Goal: Task Accomplishment & Management: Use online tool/utility

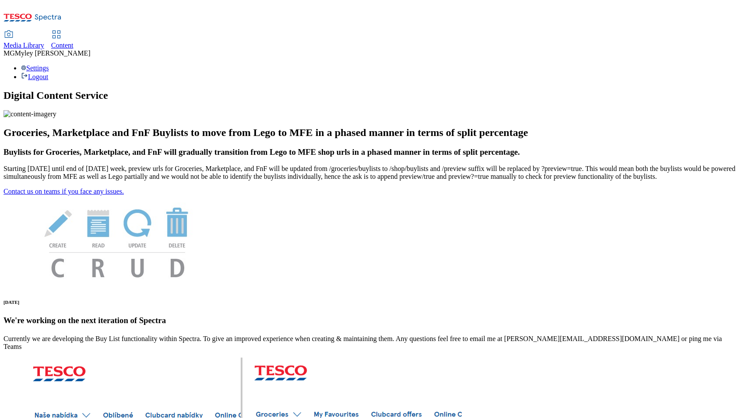
click at [73, 42] on span "Content" at bounding box center [62, 45] width 22 height 7
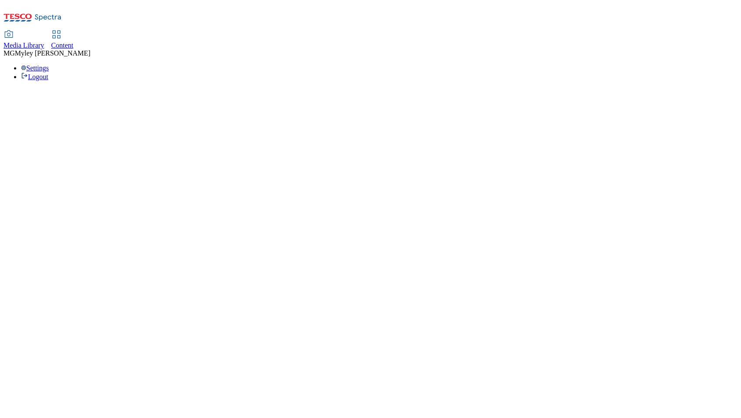
select select "ghs-[GEOGRAPHIC_DATA]"
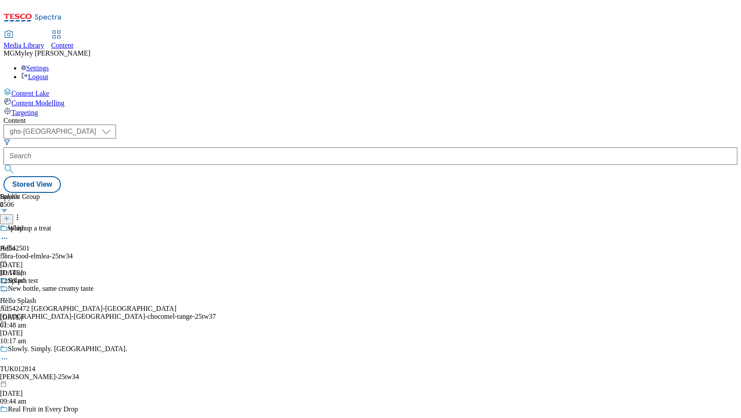
click at [197, 139] on form at bounding box center [370, 158] width 734 height 38
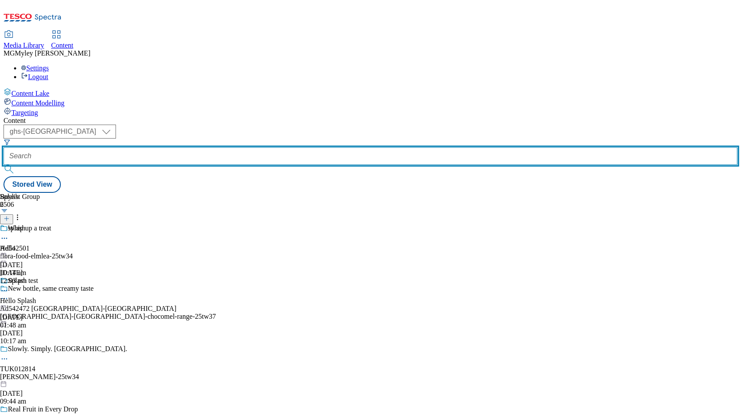
click at [198, 147] on input "text" at bounding box center [370, 155] width 734 height 17
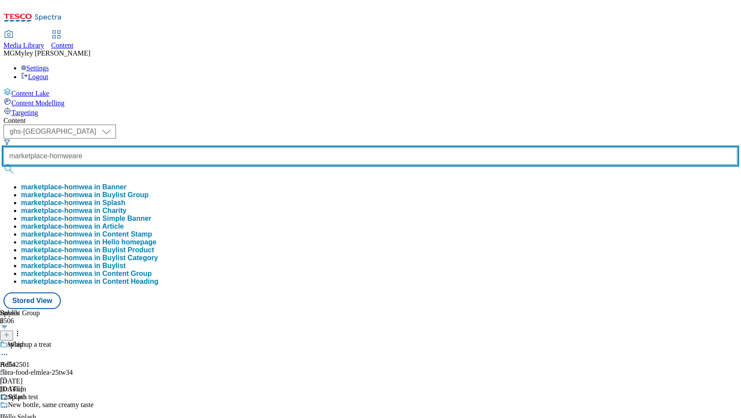
scroll to position [0, 2]
click at [3, 165] on button "submit" at bounding box center [9, 169] width 12 height 9
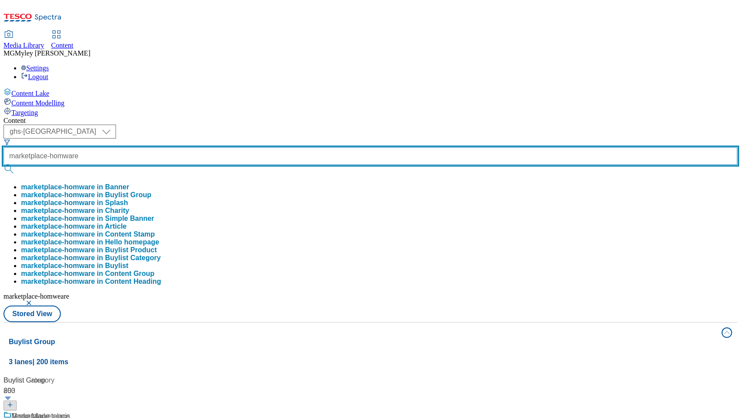
click at [3, 165] on button "submit" at bounding box center [9, 169] width 12 height 9
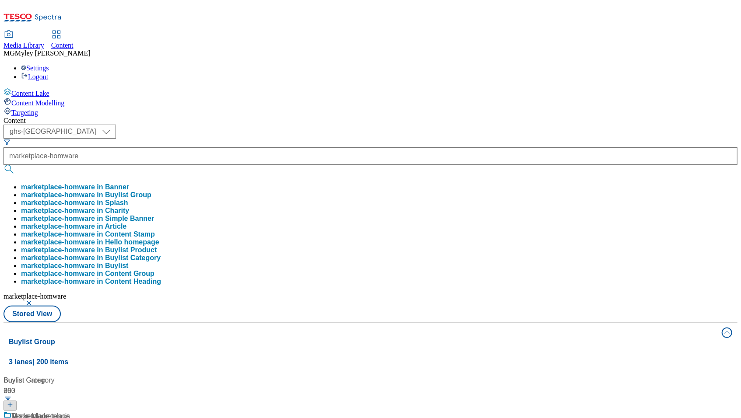
click at [432, 117] on div "Content" at bounding box center [370, 121] width 734 height 8
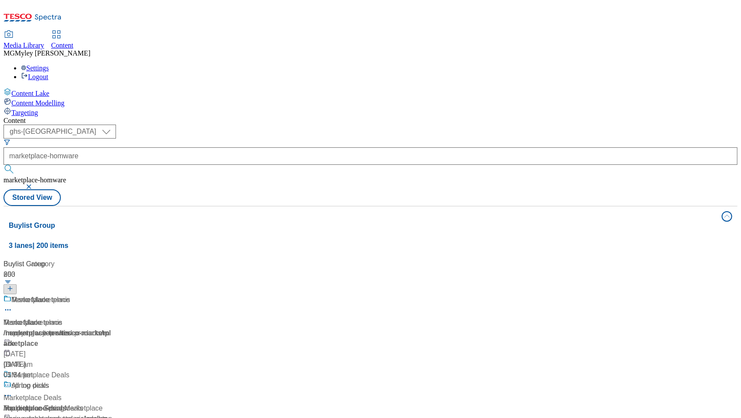
scroll to position [392, 0]
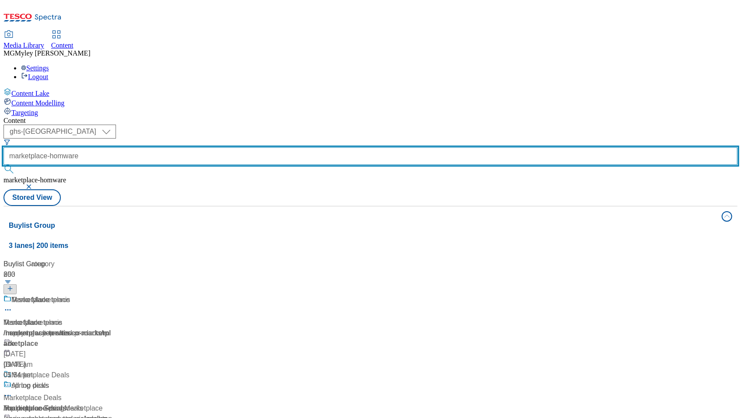
click at [219, 147] on input "marketplace-homware" at bounding box center [370, 155] width 734 height 17
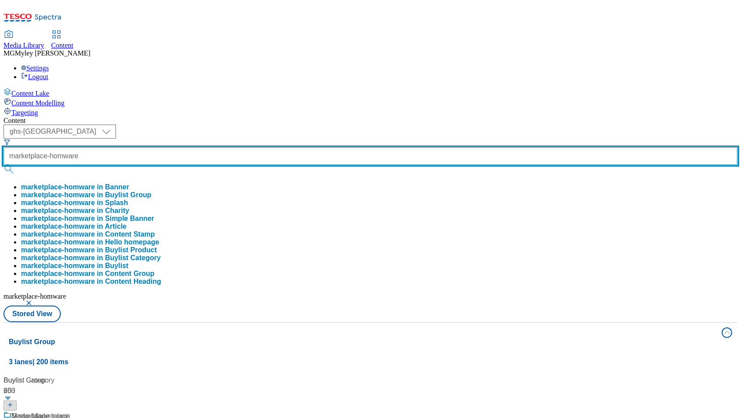
click at [237, 147] on input "marketplace-homware" at bounding box center [370, 155] width 734 height 17
type input "marketplace-homeware"
click at [3, 165] on button "submit" at bounding box center [9, 169] width 12 height 9
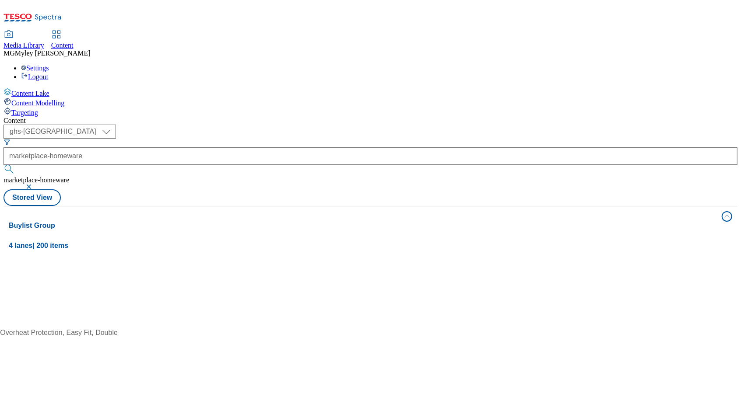
click at [237, 117] on div "Content" at bounding box center [370, 121] width 734 height 8
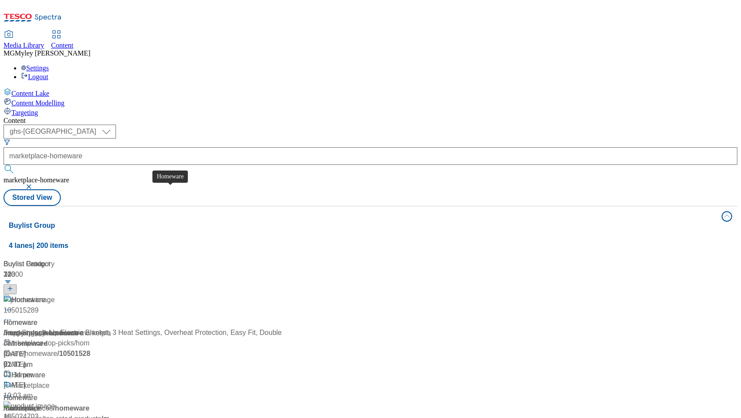
click at [37, 318] on span "Homeware" at bounding box center [20, 323] width 34 height 10
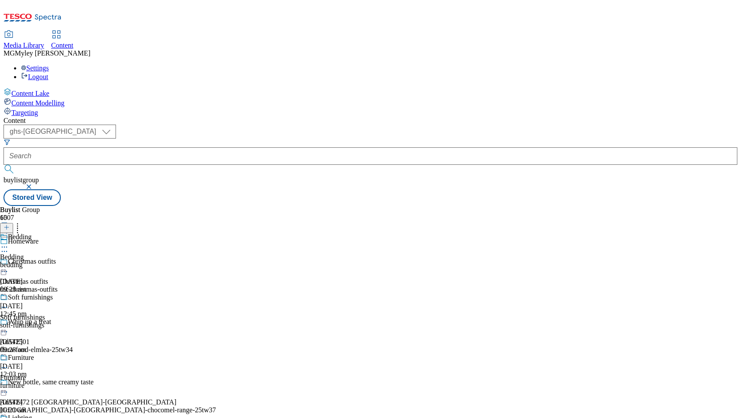
scroll to position [195, 0]
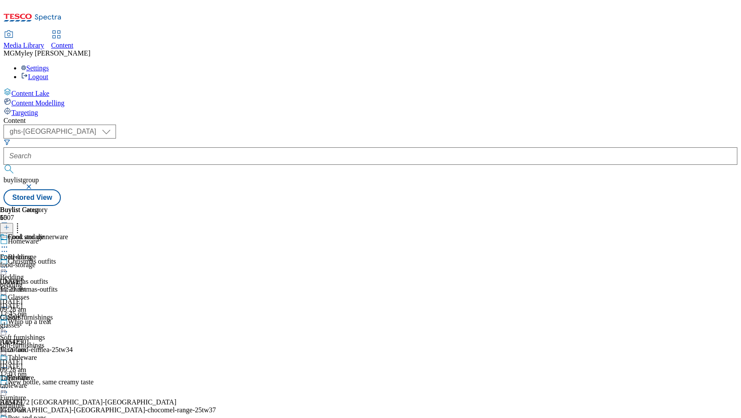
scroll to position [173, 0]
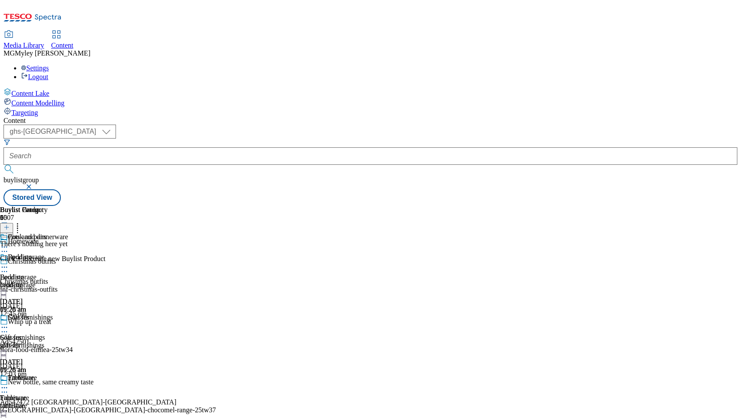
scroll to position [0, 35]
click at [10, 224] on icon at bounding box center [6, 227] width 6 height 6
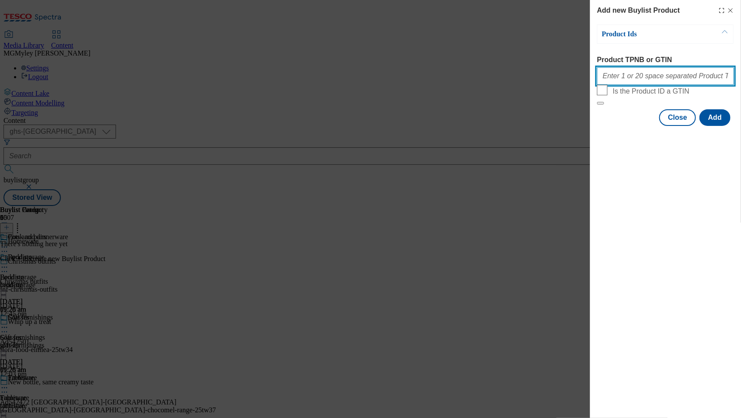
click at [636, 77] on input "Product TPNB or GTIN" at bounding box center [665, 75] width 137 height 17
paste input "105017496 105017492 105017499 105119590 105768462 105320641 106092975 105320644…"
type input "105017496 105017492 105017499 105119590 105768462 105320641 106092975 105320644…"
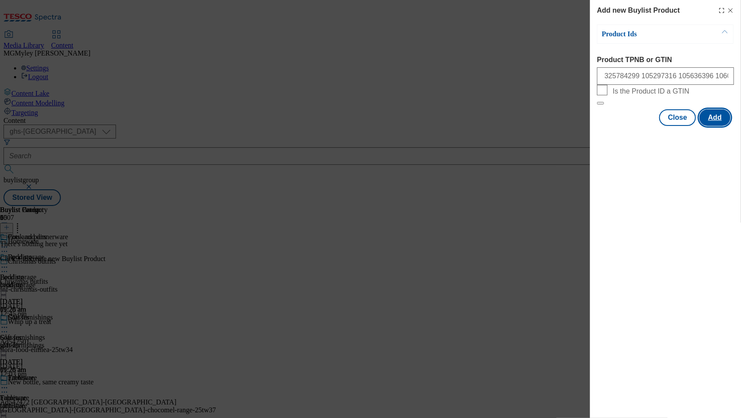
scroll to position [0, 0]
click at [719, 126] on button "Add" at bounding box center [714, 117] width 31 height 17
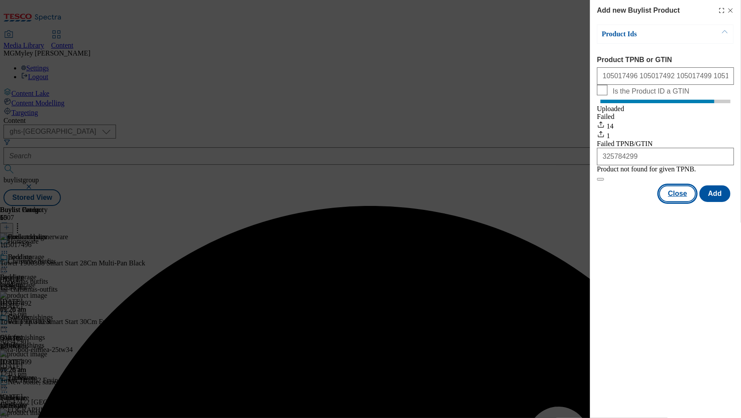
click at [674, 202] on button "Close" at bounding box center [677, 193] width 37 height 17
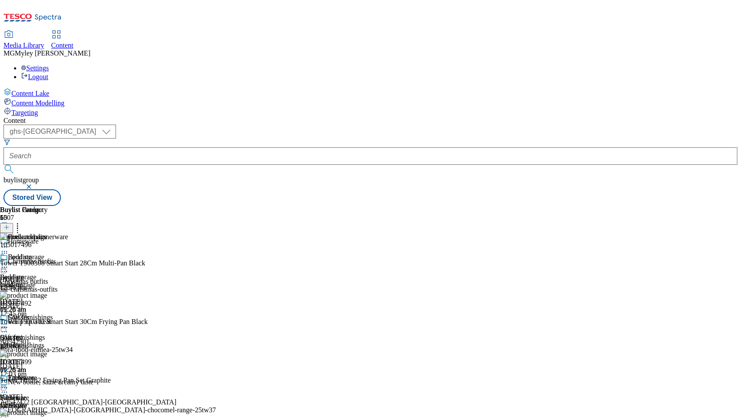
click at [9, 243] on icon at bounding box center [4, 247] width 9 height 9
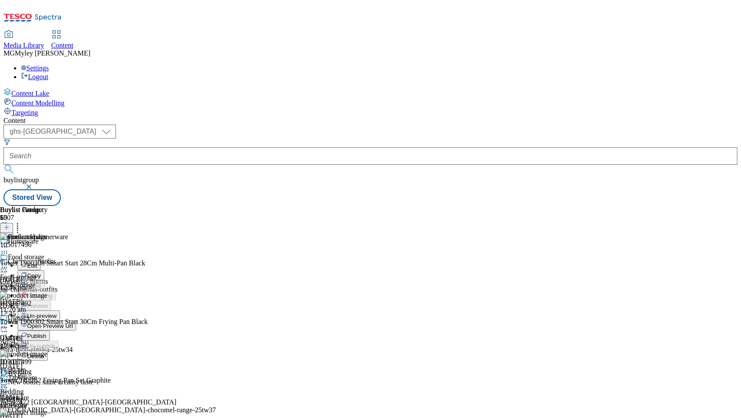
click at [56, 313] on span "Un-preview" at bounding box center [41, 316] width 29 height 7
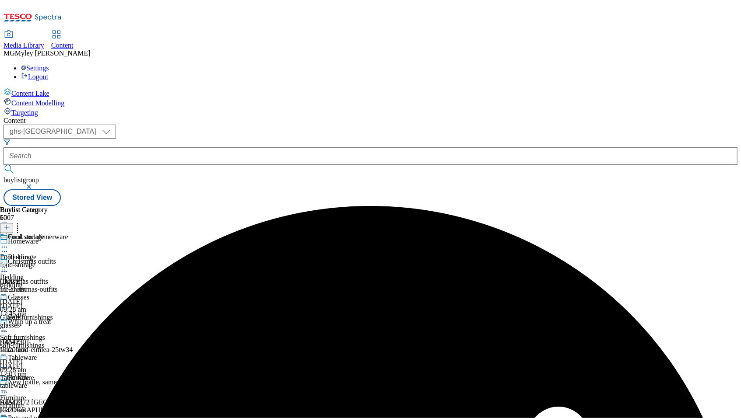
click at [5, 247] on circle at bounding box center [4, 247] width 1 height 1
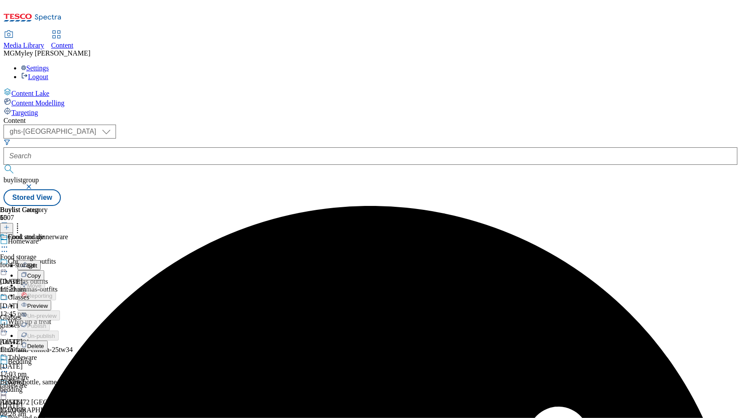
click at [48, 303] on span "Preview" at bounding box center [37, 306] width 21 height 7
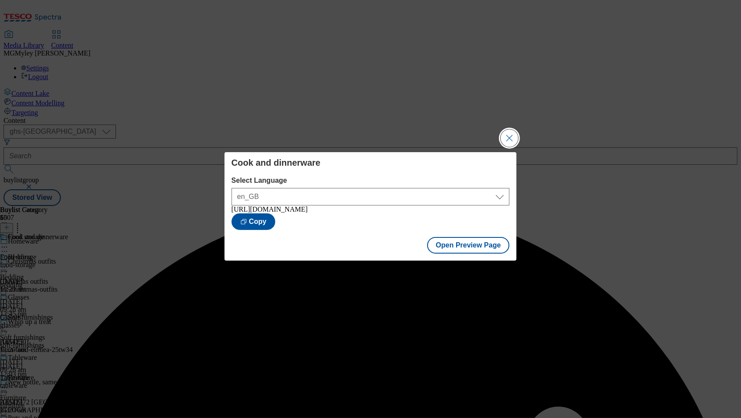
click at [506, 140] on button "Close Modal" at bounding box center [508, 137] width 17 height 17
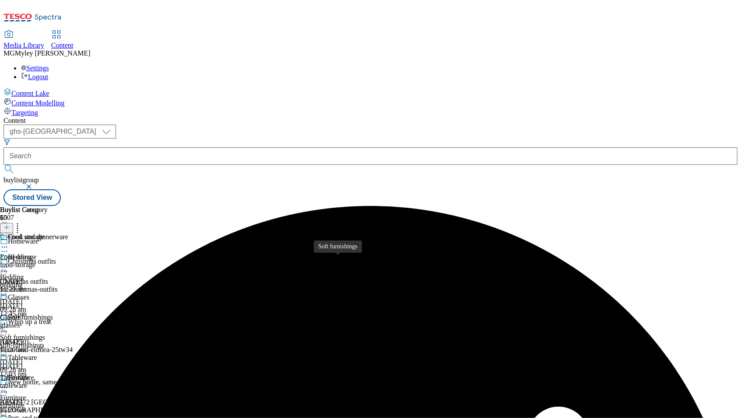
scroll to position [98, 0]
click at [26, 394] on div "Furniture" at bounding box center [13, 398] width 26 height 8
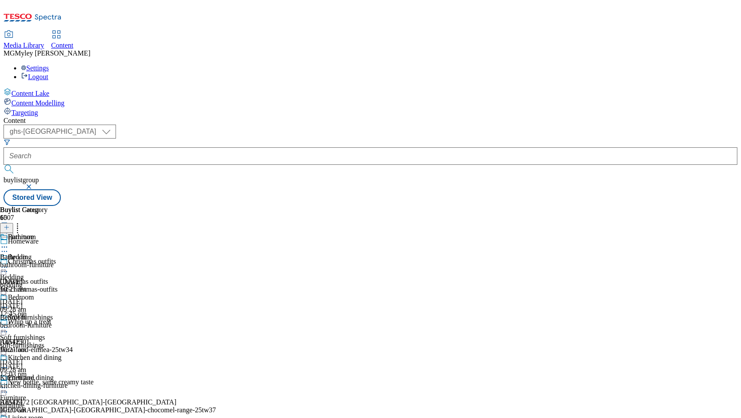
scroll to position [353, 0]
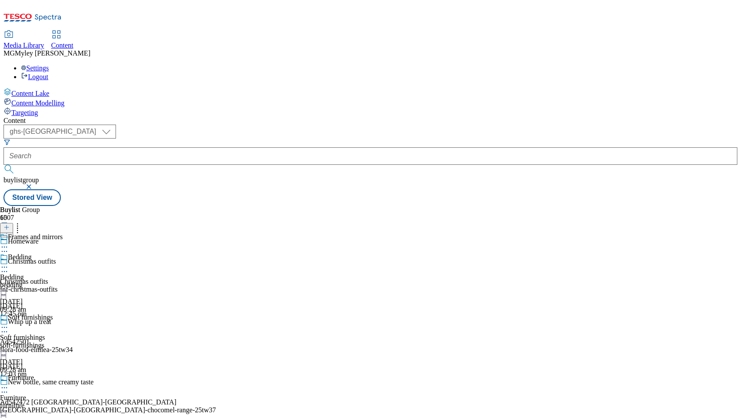
click at [48, 322] on div "air-coolers" at bounding box center [24, 326] width 48 height 8
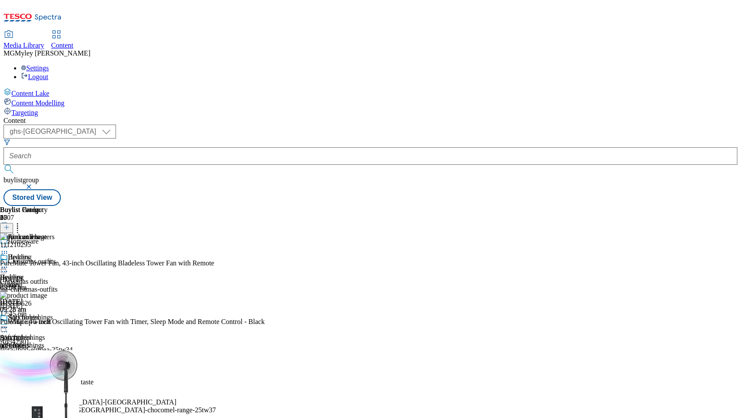
click at [48, 281] on div "heaters" at bounding box center [24, 285] width 48 height 8
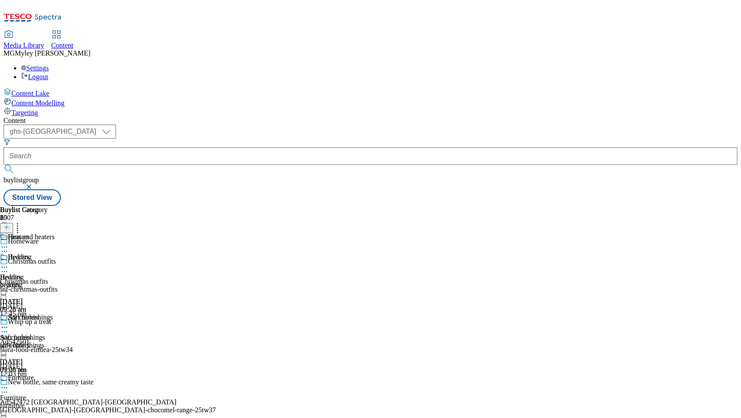
scroll to position [0, 35]
click at [9, 263] on icon at bounding box center [4, 267] width 9 height 9
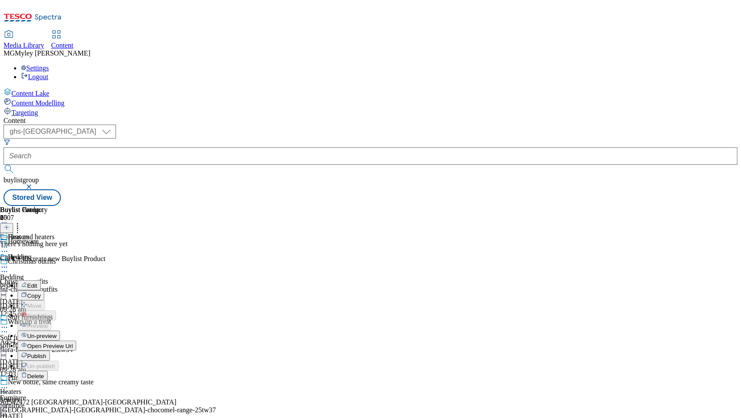
click at [44, 290] on button "Copy" at bounding box center [30, 295] width 27 height 10
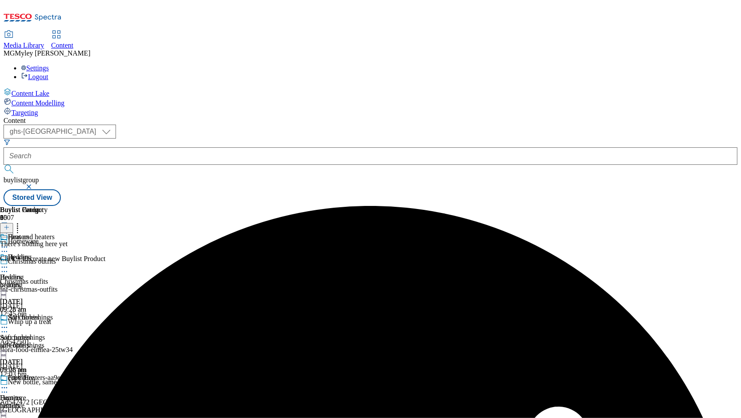
click at [164, 402] on div "heaters" at bounding box center [82, 406] width 164 height 8
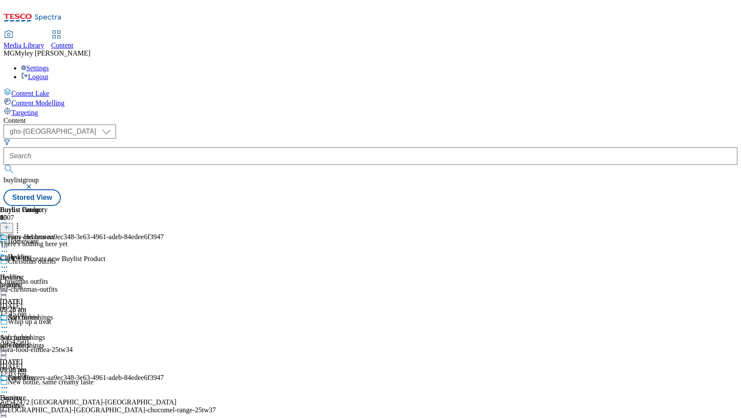
click at [10, 224] on icon at bounding box center [6, 227] width 6 height 6
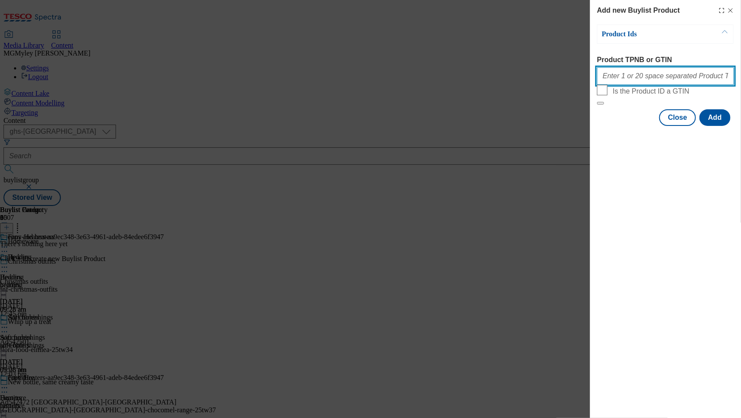
click at [654, 76] on input "Product TPNB or GTIN" at bounding box center [665, 75] width 137 height 17
paste input "105040526 105041191 105041189 105040528 105041199 105041204 105041206 105041213…"
type input "105040526 105041191 105041189 105040528 105041199 105041204 105041206 105041213…"
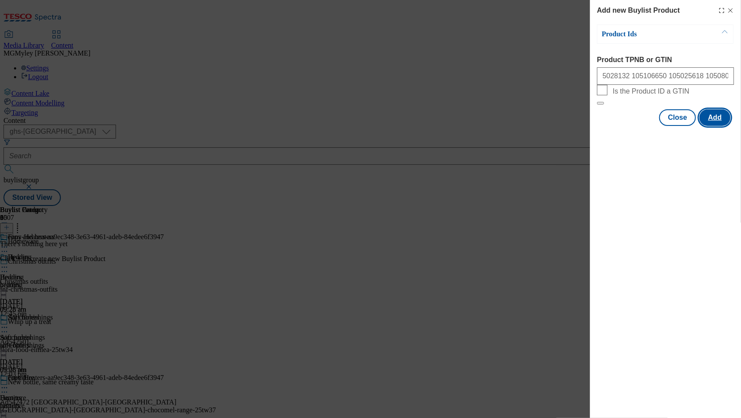
scroll to position [0, 0]
click at [716, 126] on button "Add" at bounding box center [714, 117] width 31 height 17
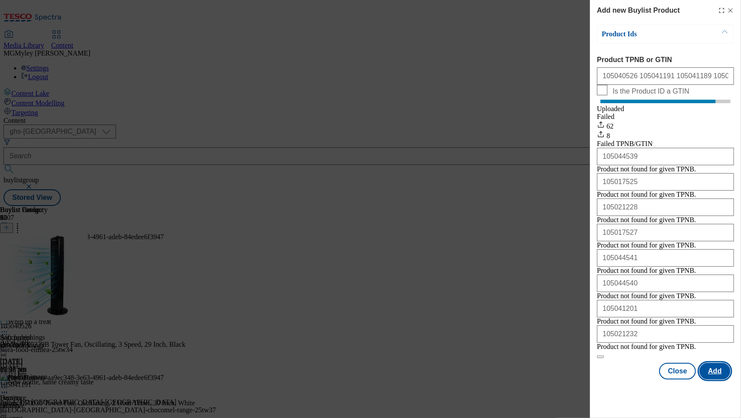
scroll to position [58, 0]
click at [682, 380] on button "Close" at bounding box center [677, 371] width 37 height 17
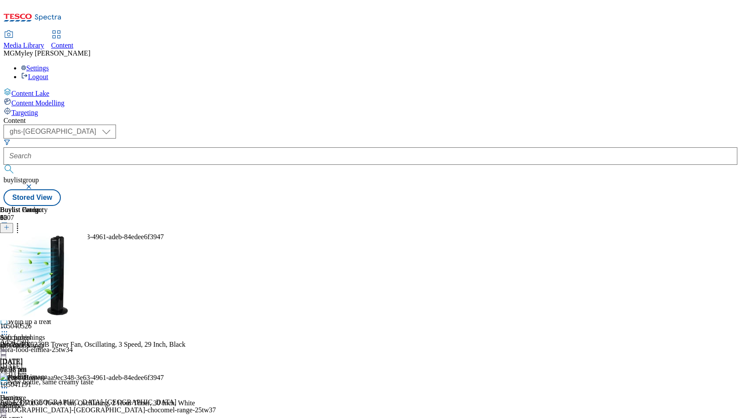
scroll to position [0, 0]
click at [9, 384] on icon at bounding box center [4, 388] width 9 height 9
click at [37, 403] on span "Edit" at bounding box center [32, 406] width 10 height 7
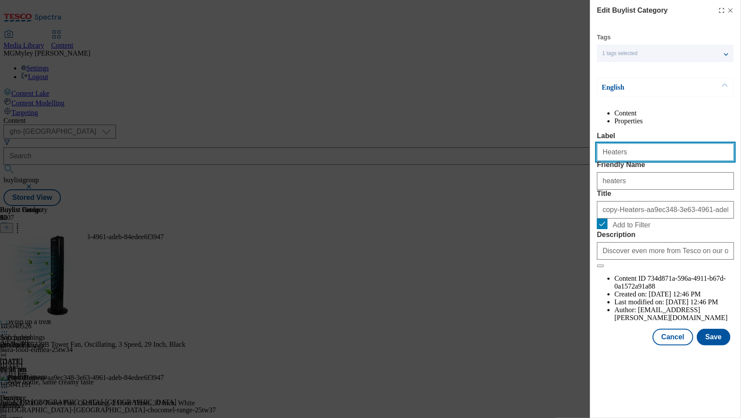
click at [627, 161] on input "Heaters" at bounding box center [665, 151] width 137 height 17
type input "Fans"
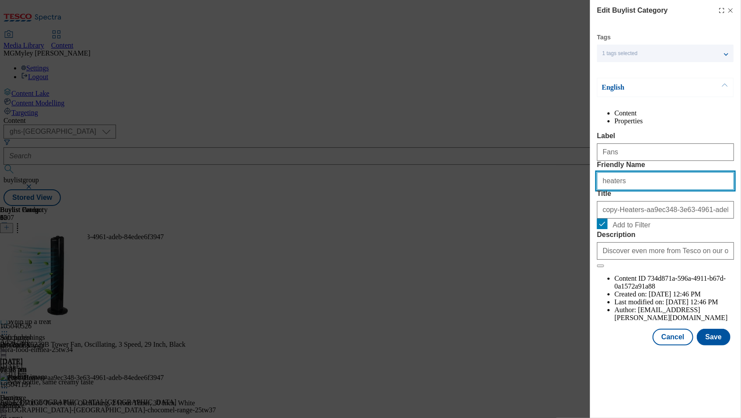
click at [637, 190] on input "heaters" at bounding box center [665, 180] width 137 height 17
type input "fans"
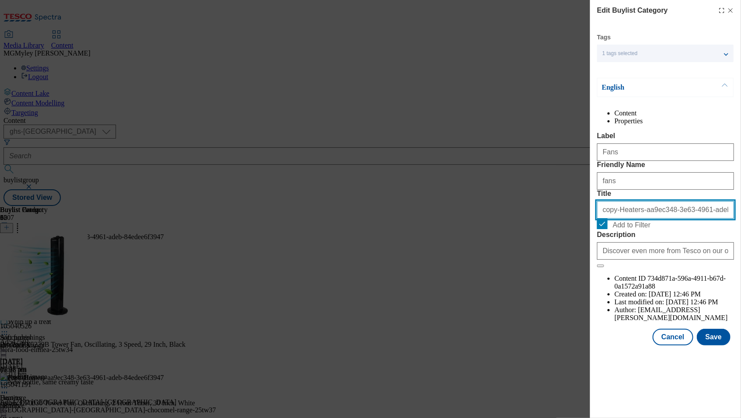
click at [627, 219] on input "copy-Heaters-aa9ec348-3e63-4961-adeb-84edee6f3947" at bounding box center [665, 209] width 137 height 17
type input "Fans"
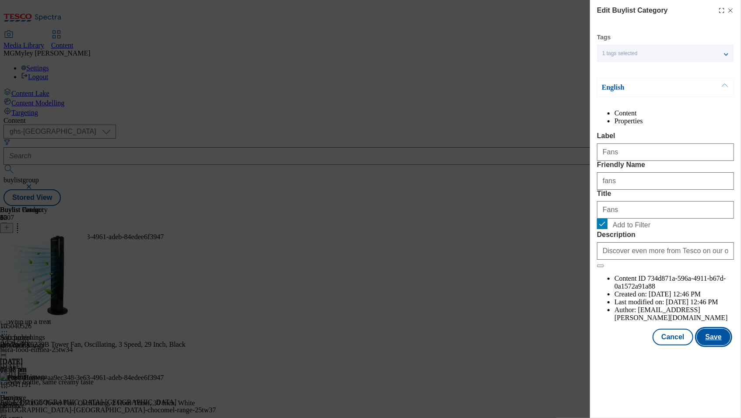
click at [709, 346] on button "Save" at bounding box center [713, 337] width 34 height 17
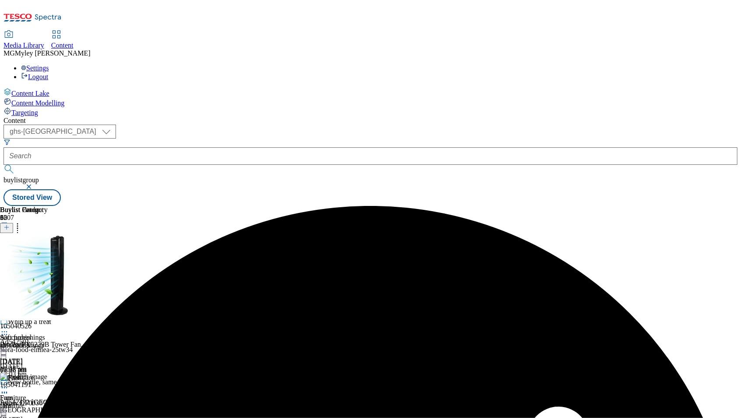
click at [22, 222] on icon at bounding box center [17, 226] width 9 height 9
click at [61, 251] on li "Reorder" at bounding box center [39, 256] width 44 height 11
click at [49, 254] on span "Reorder" at bounding box center [38, 257] width 21 height 7
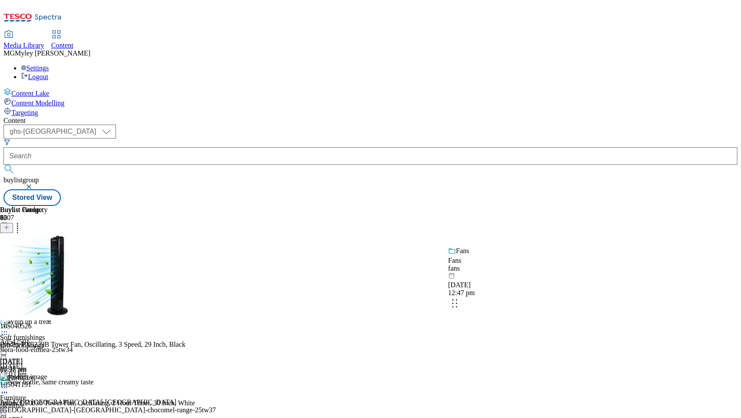
drag, startPoint x: 572, startPoint y: 343, endPoint x: 571, endPoint y: 261, distance: 81.8
click at [572, 206] on body "Icons icon_account icon_add icon_backward_link icon_basket icon_benefits icon_c…" at bounding box center [370, 104] width 734 height 203
click at [35, 250] on button "Done" at bounding box center [17, 258] width 35 height 17
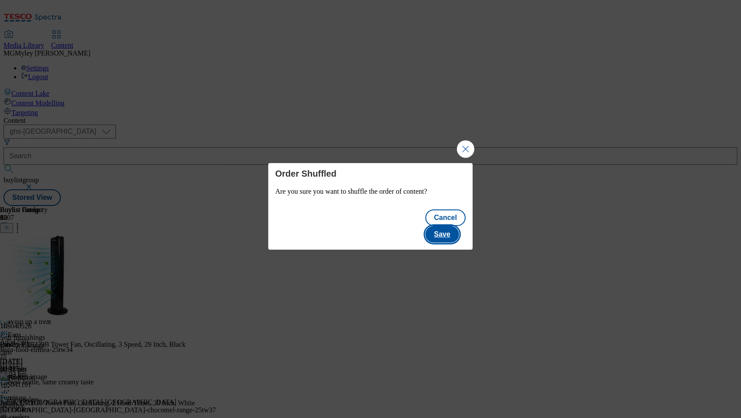
click at [449, 226] on button "Save" at bounding box center [442, 234] width 34 height 17
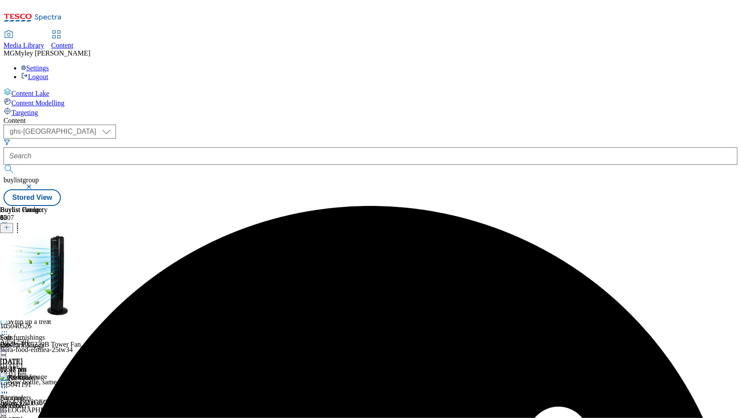
click at [48, 281] on div "heaters" at bounding box center [24, 285] width 48 height 8
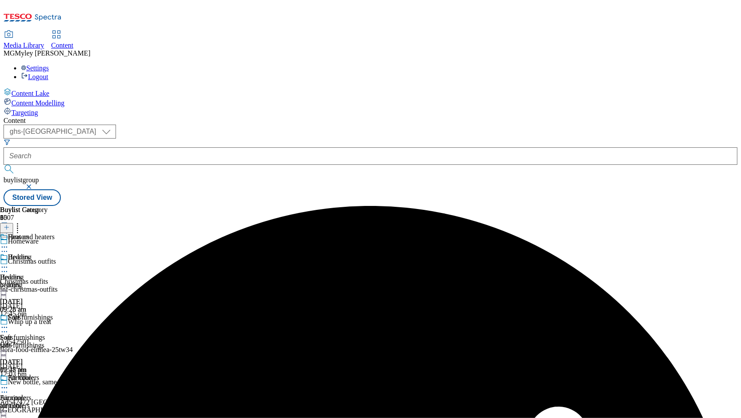
scroll to position [0, 35]
click at [10, 224] on icon at bounding box center [6, 227] width 6 height 6
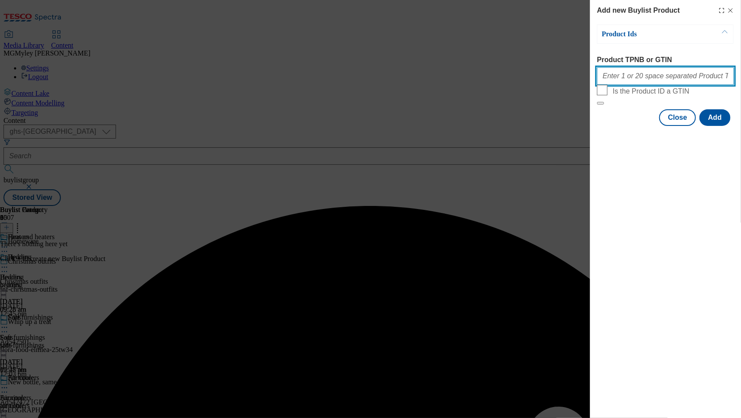
click at [654, 81] on input "Product TPNB or GTIN" at bounding box center [665, 75] width 137 height 17
paste input "105053051 105053039 105087715 105045236 105042596 105134270 105040762 105101241…"
type input "105053051 105053039 105087715 105045236 105042596 105134270 105040762 105101241…"
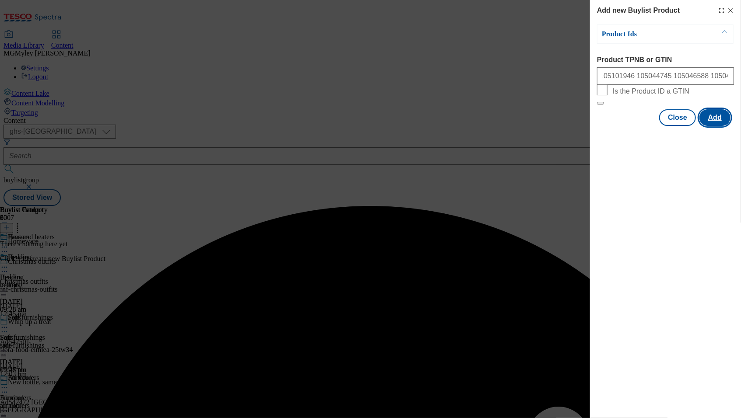
scroll to position [0, 0]
click at [712, 126] on button "Add" at bounding box center [714, 117] width 31 height 17
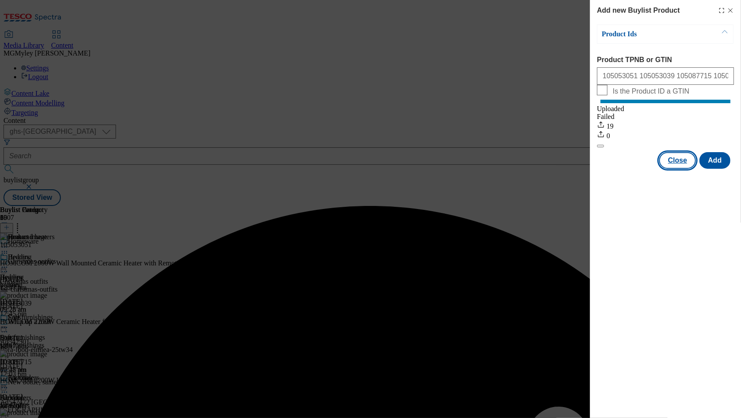
click at [680, 169] on button "Close" at bounding box center [677, 160] width 37 height 17
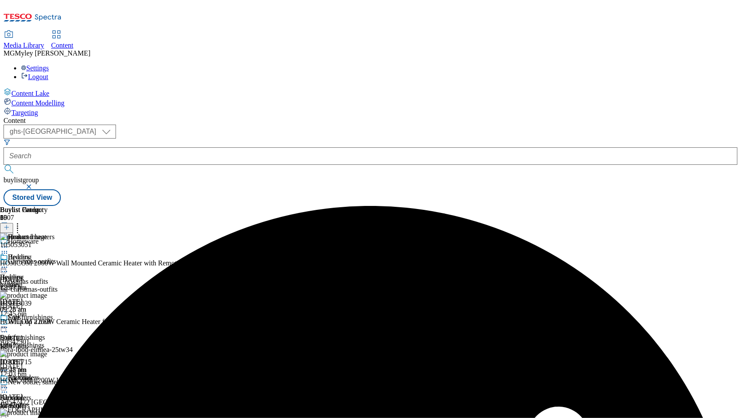
click at [48, 402] on div "air-coolers" at bounding box center [24, 406] width 48 height 8
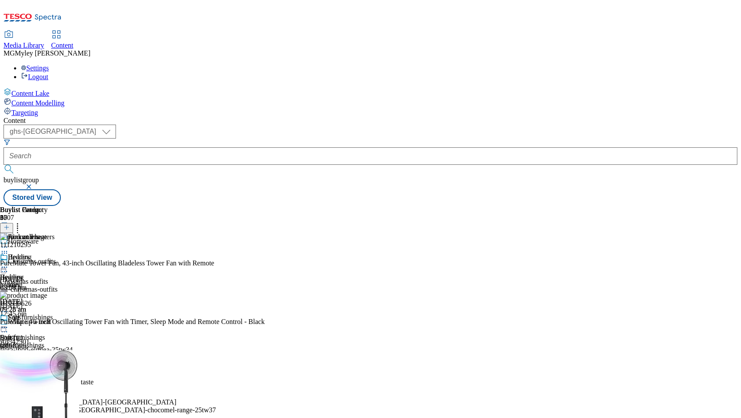
click at [9, 384] on icon at bounding box center [4, 388] width 9 height 9
click at [41, 401] on button "Edit" at bounding box center [28, 406] width 23 height 10
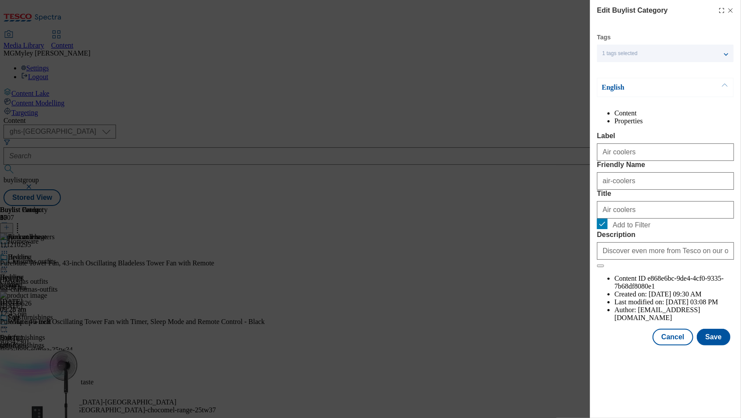
click at [611, 231] on label "Add to Filter" at bounding box center [665, 225] width 137 height 12
click at [607, 229] on input "Add to Filter" at bounding box center [602, 224] width 10 height 10
checkbox input "false"
click at [707, 346] on button "Save" at bounding box center [713, 337] width 34 height 17
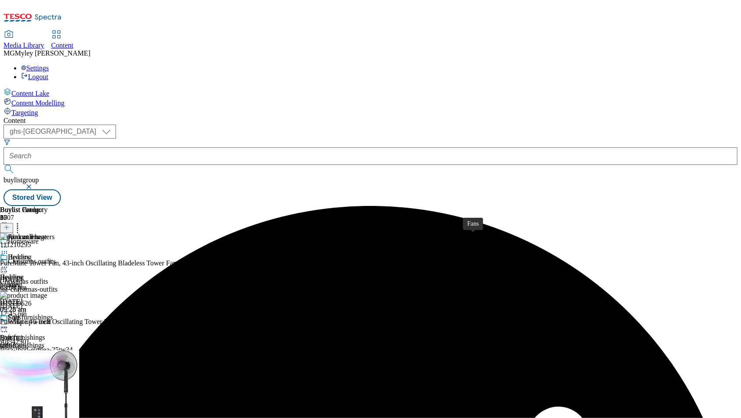
click at [13, 334] on div "Fans" at bounding box center [6, 338] width 13 height 8
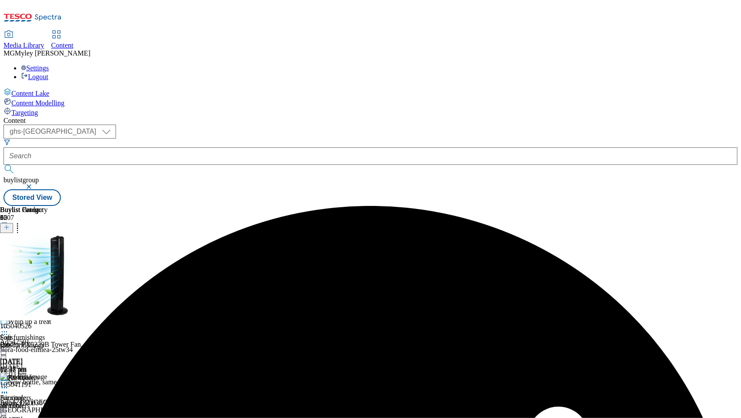
click at [9, 323] on icon at bounding box center [4, 327] width 9 height 9
click at [48, 383] on span "Preview" at bounding box center [37, 386] width 21 height 7
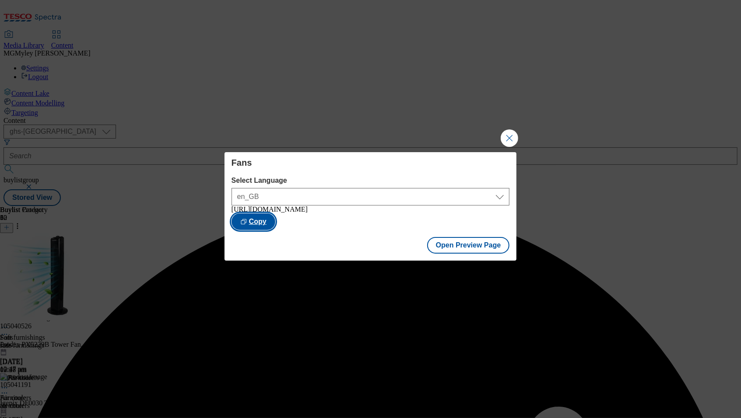
click at [275, 221] on button "Copy" at bounding box center [253, 221] width 44 height 17
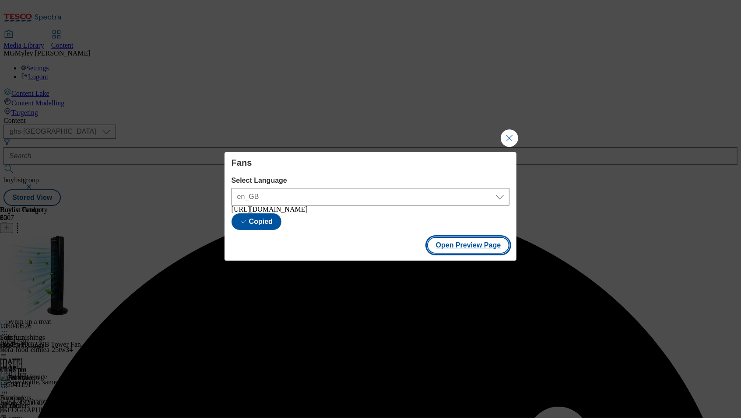
click at [465, 254] on button "Open Preview Page" at bounding box center [468, 245] width 83 height 17
